Goal: Check status: Check status

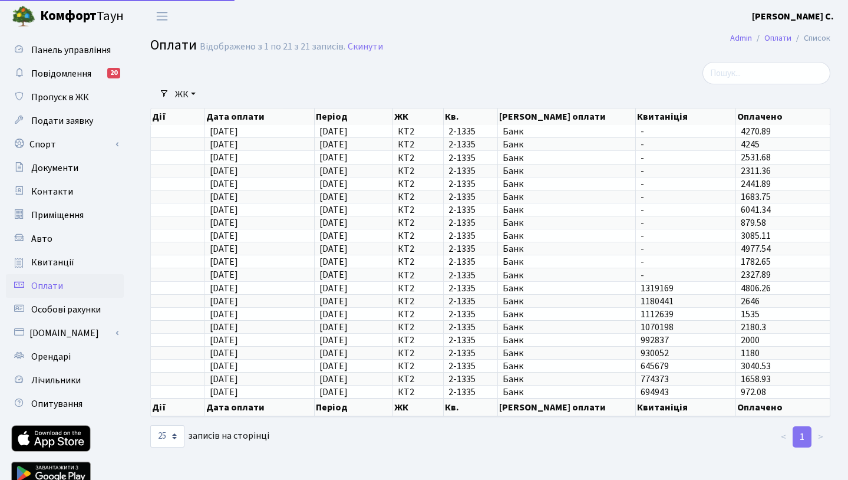
select select "25"
click at [78, 257] on link "Квитанції" at bounding box center [65, 263] width 118 height 24
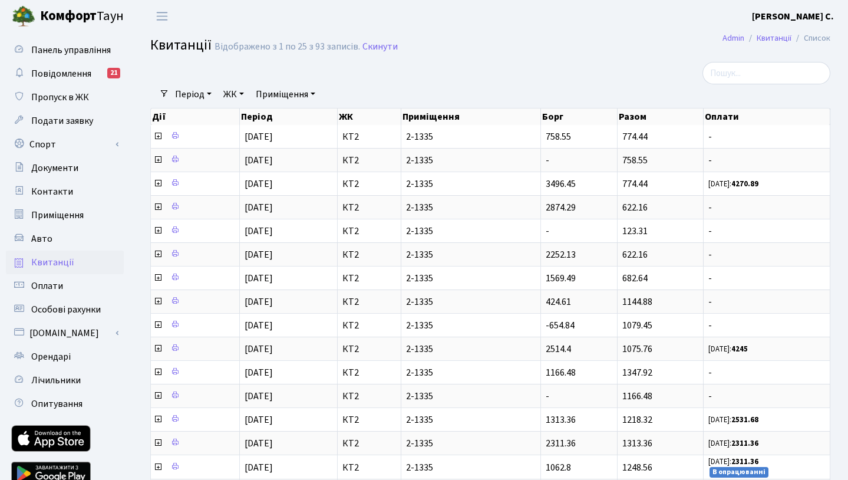
select select "25"
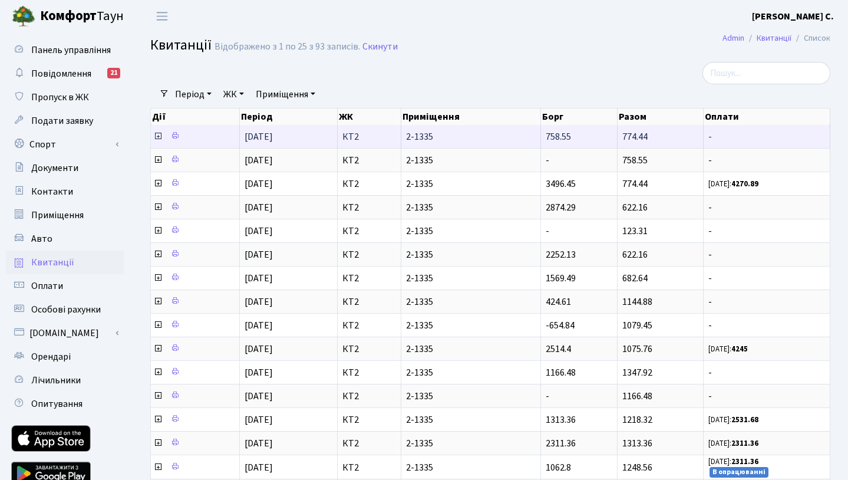
click at [157, 141] on icon at bounding box center [157, 135] width 9 height 9
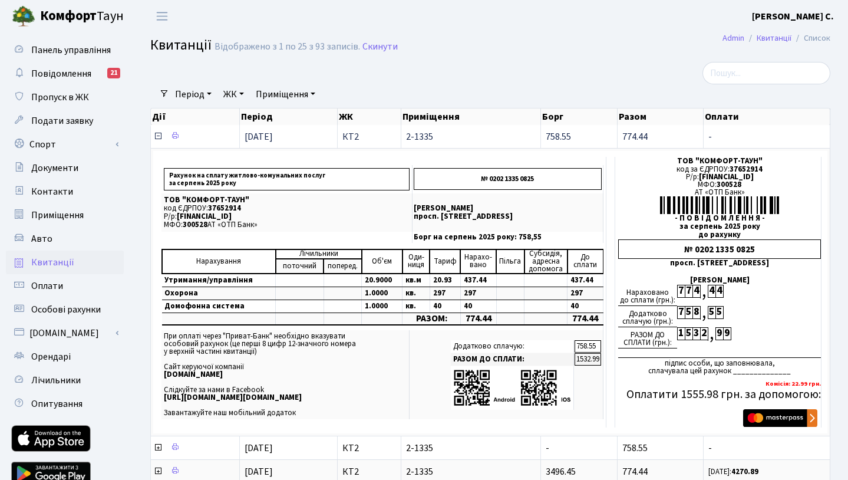
click at [157, 141] on icon at bounding box center [157, 135] width 9 height 9
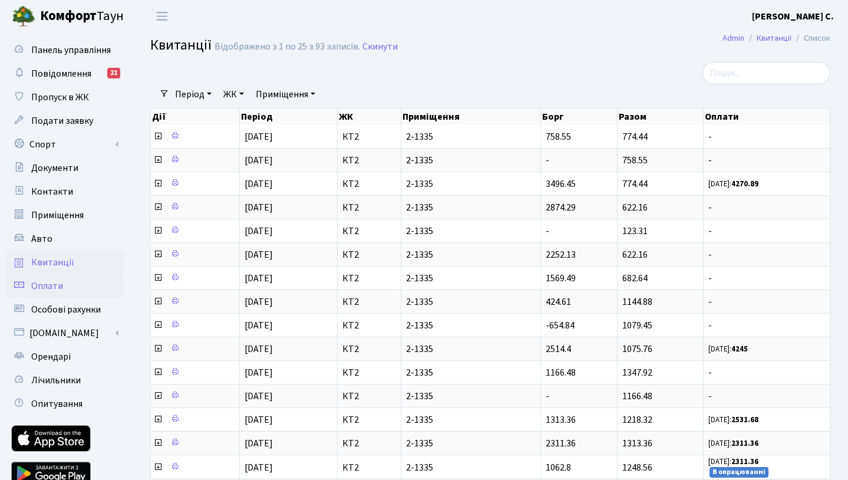
click at [90, 289] on link "Оплати" at bounding box center [65, 286] width 118 height 24
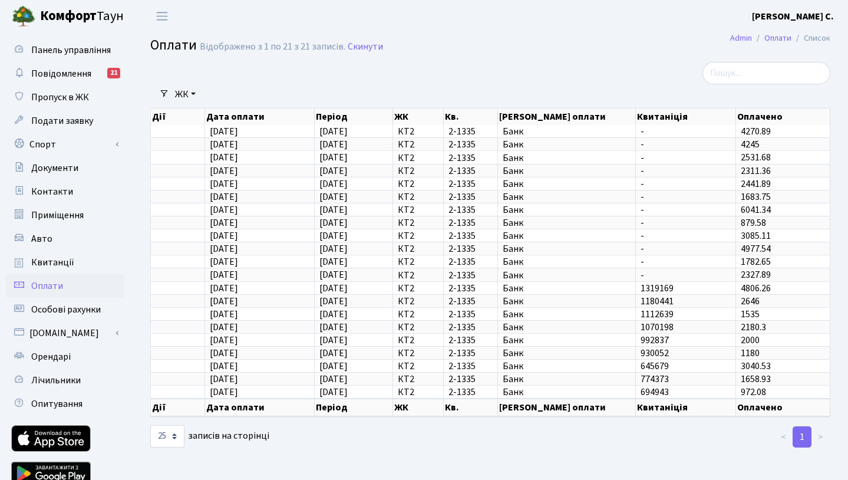
select select "25"
click at [79, 269] on link "Квитанції" at bounding box center [65, 263] width 118 height 24
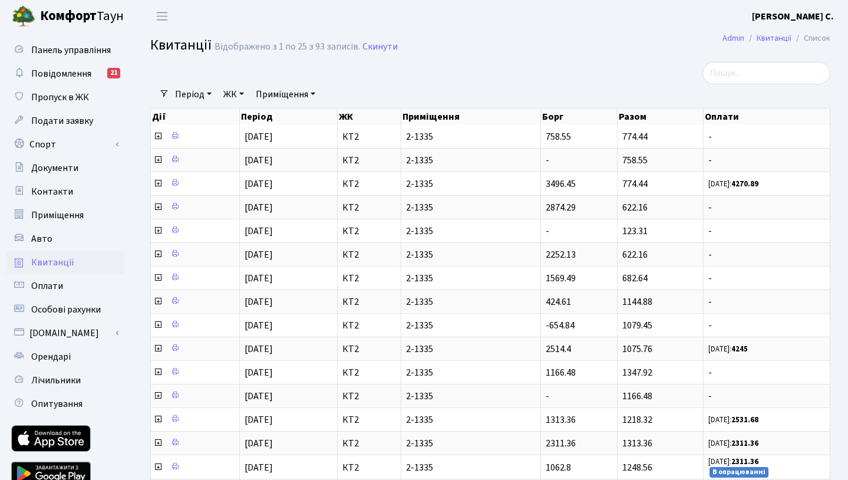
select select "25"
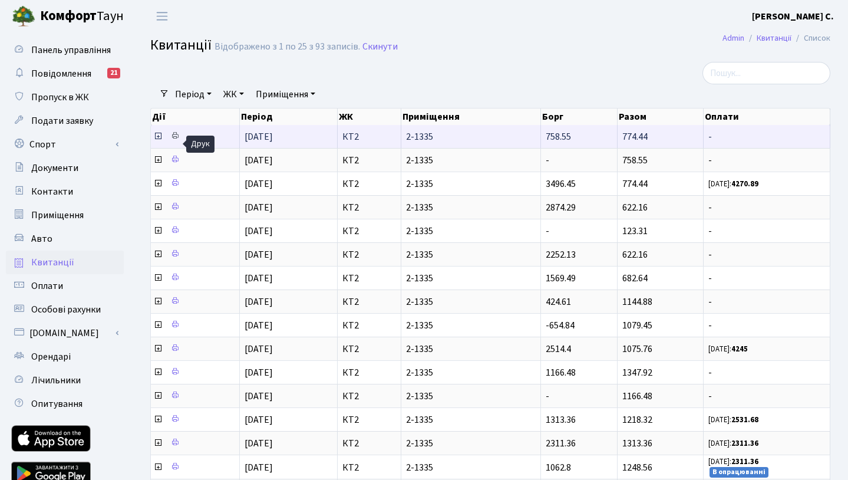
click at [179, 140] on icon at bounding box center [175, 135] width 8 height 8
